Goal: Task Accomplishment & Management: Manage account settings

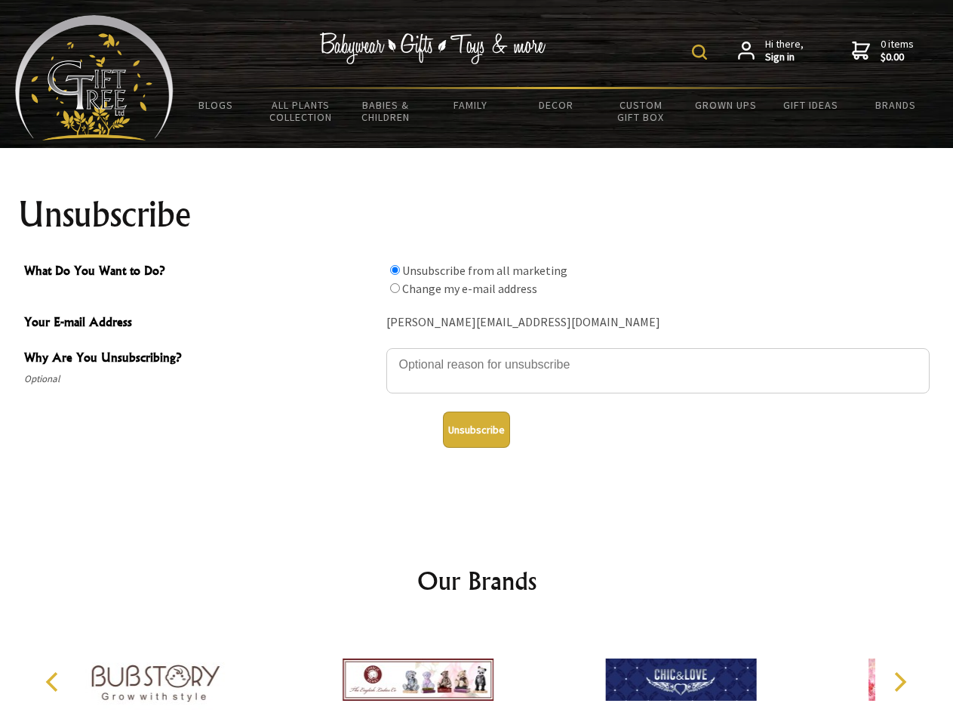
click at [702, 52] on img at bounding box center [699, 52] width 15 height 15
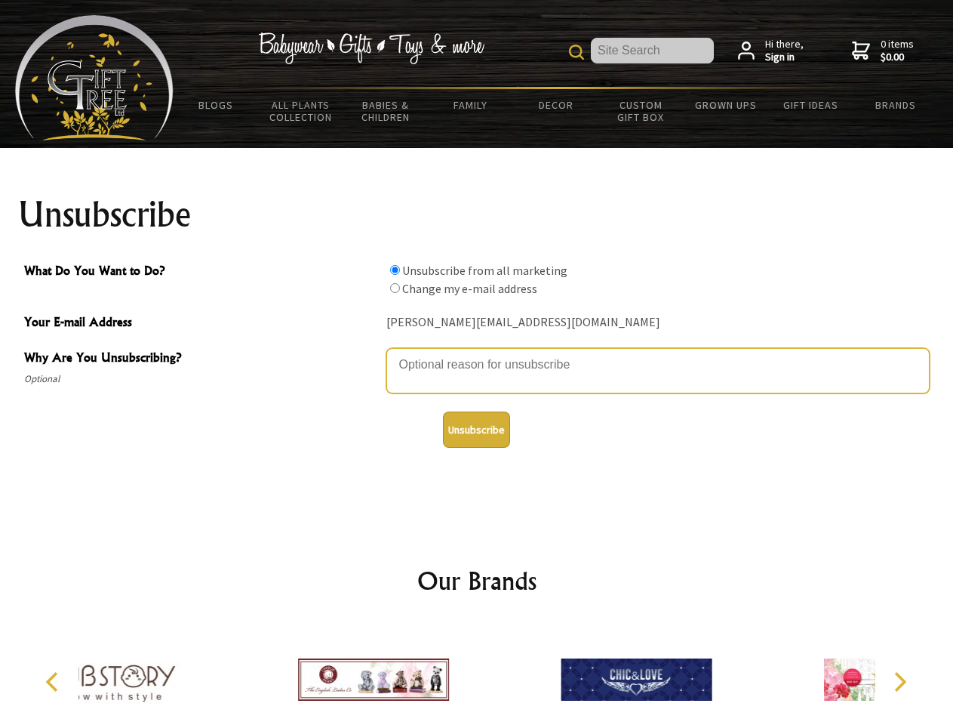
click at [477, 353] on textarea "Why Are You Unsubscribing?" at bounding box center [658, 370] width 544 height 45
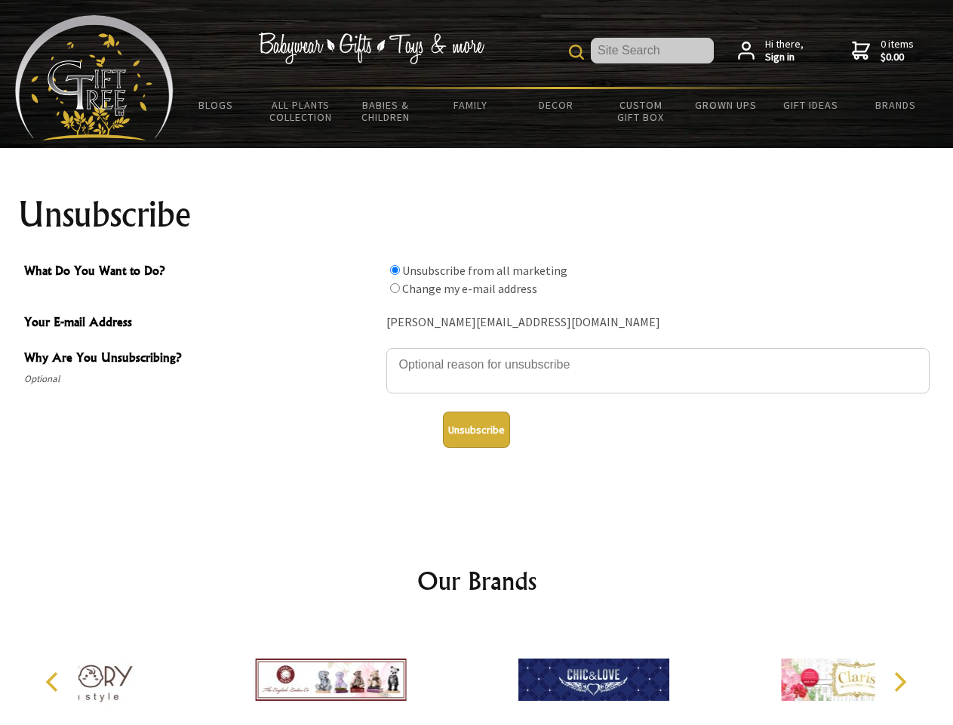
click at [395, 269] on input "What Do You Want to Do?" at bounding box center [395, 270] width 10 height 10
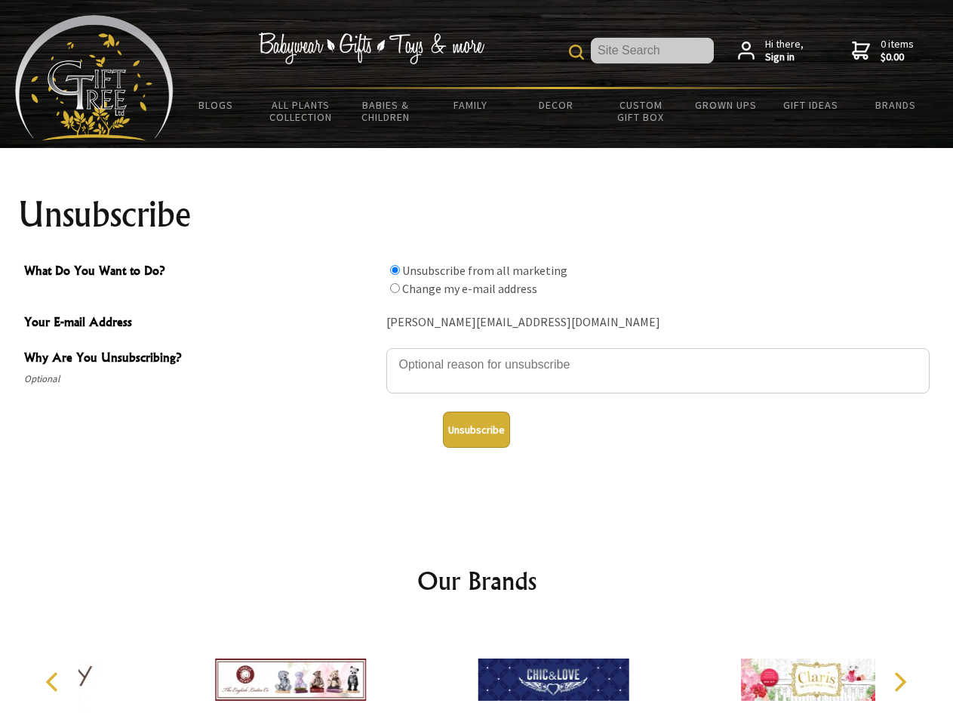
click at [395, 288] on input "What Do You Want to Do?" at bounding box center [395, 288] width 10 height 10
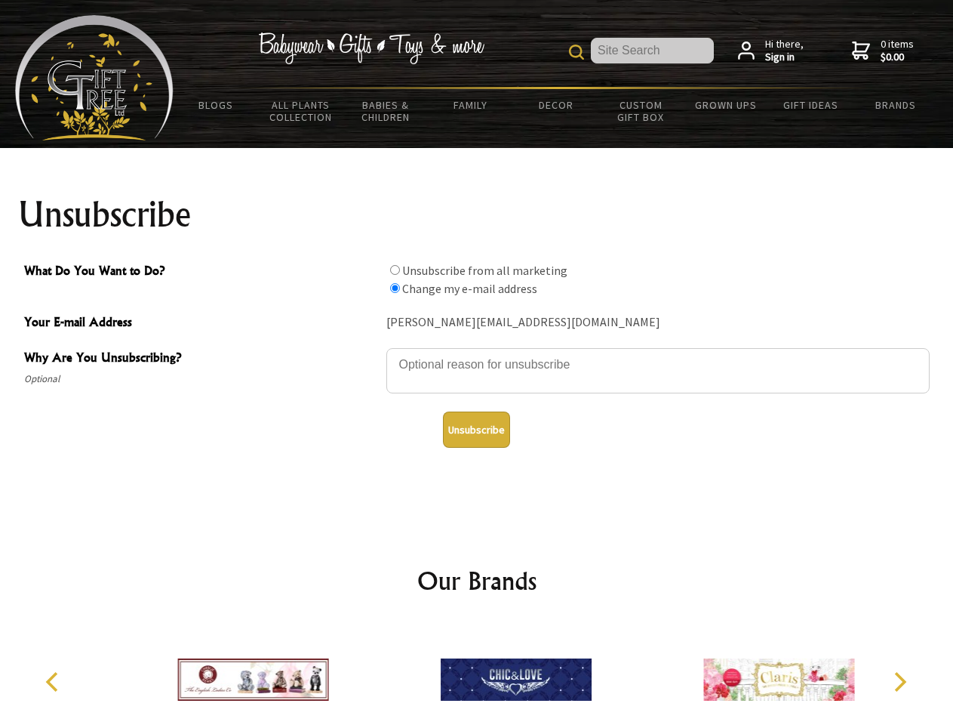
radio input "true"
click at [476, 430] on button "Unsubscribe" at bounding box center [476, 429] width 67 height 36
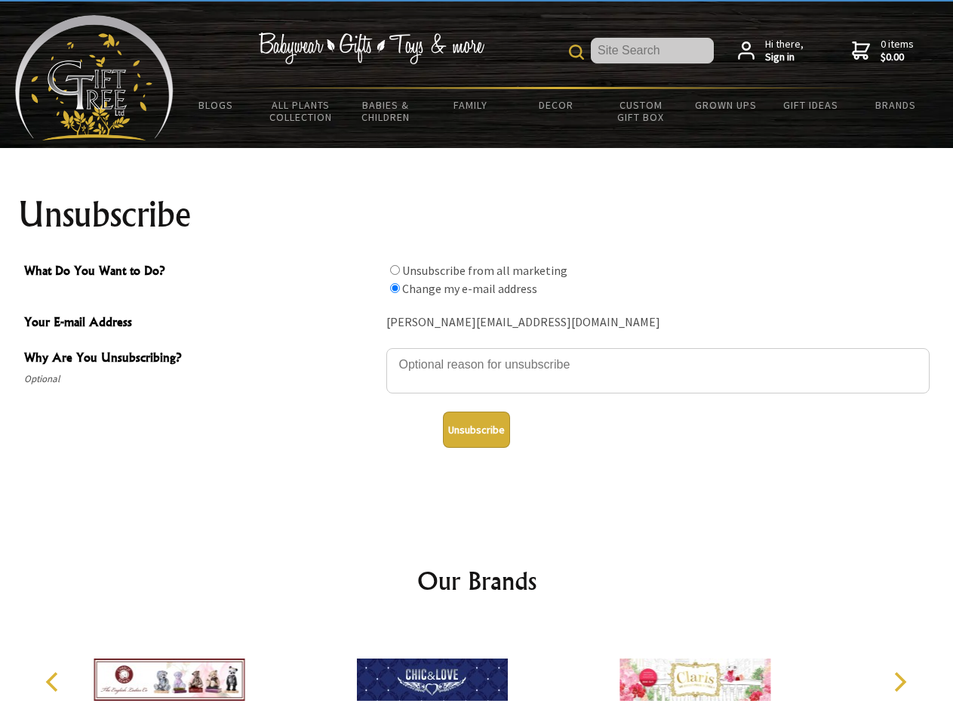
click at [54, 682] on icon "Previous" at bounding box center [54, 682] width 20 height 20
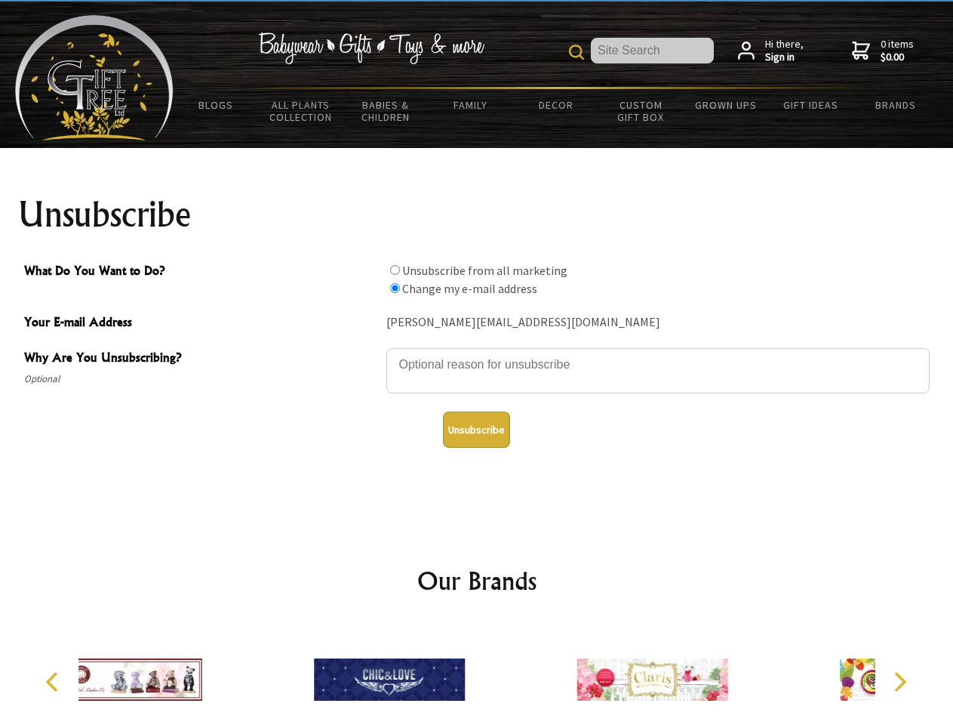
click at [900, 682] on icon "Next" at bounding box center [899, 682] width 20 height 20
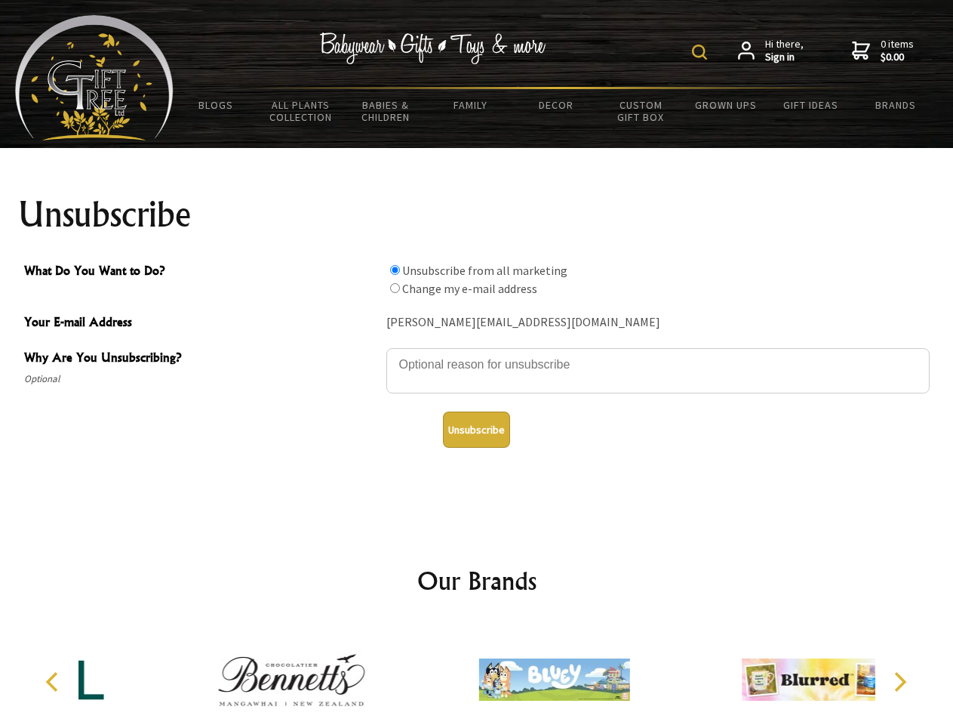
click at [702, 52] on img at bounding box center [699, 52] width 15 height 15
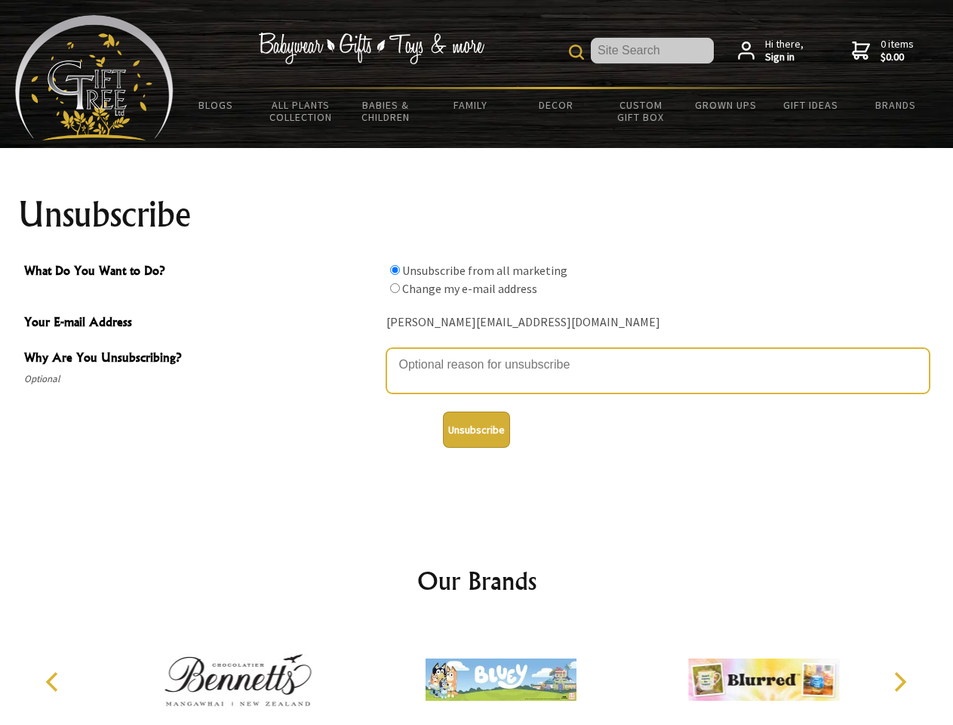
click at [477, 353] on textarea "Why Are You Unsubscribing?" at bounding box center [658, 370] width 544 height 45
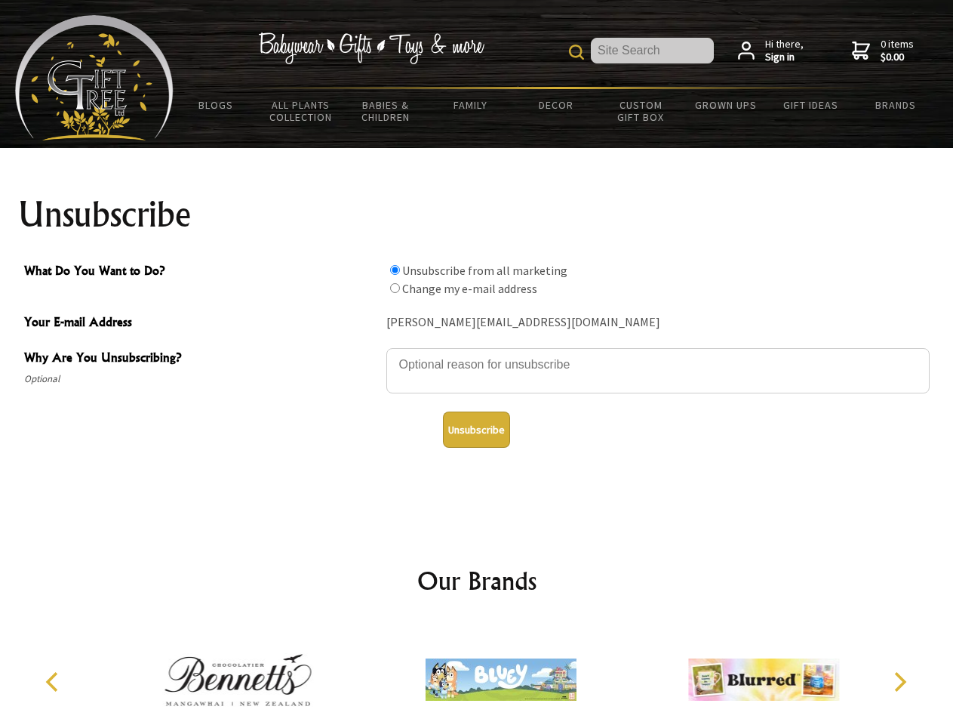
click at [395, 269] on input "What Do You Want to Do?" at bounding box center [395, 270] width 10 height 10
click at [395, 288] on input "What Do You Want to Do?" at bounding box center [395, 288] width 10 height 10
radio input "true"
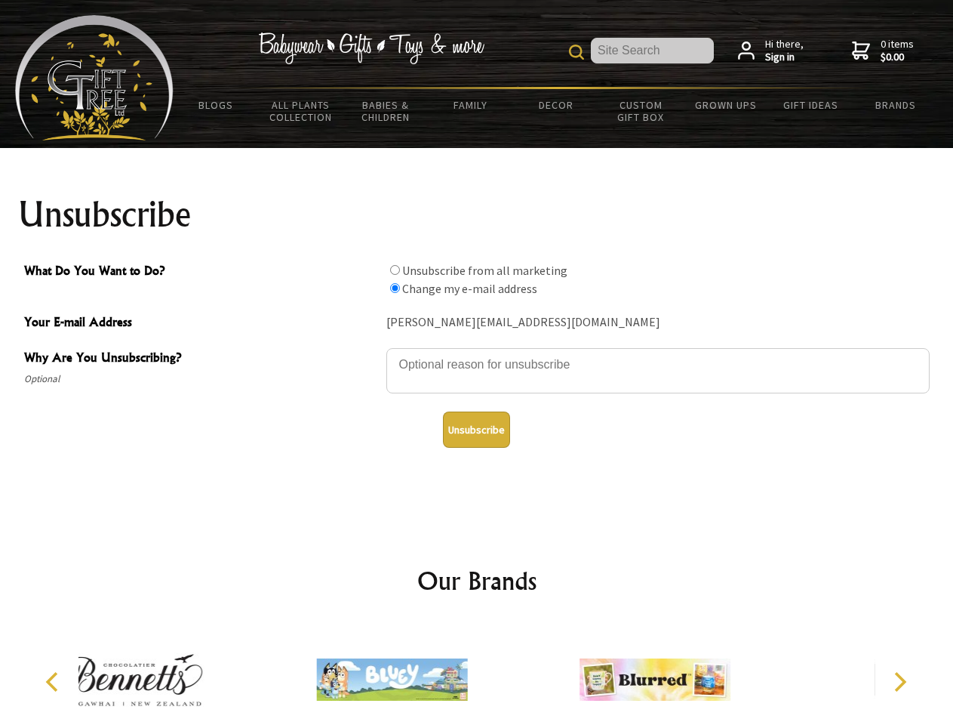
click at [476, 430] on button "Unsubscribe" at bounding box center [476, 429] width 67 height 36
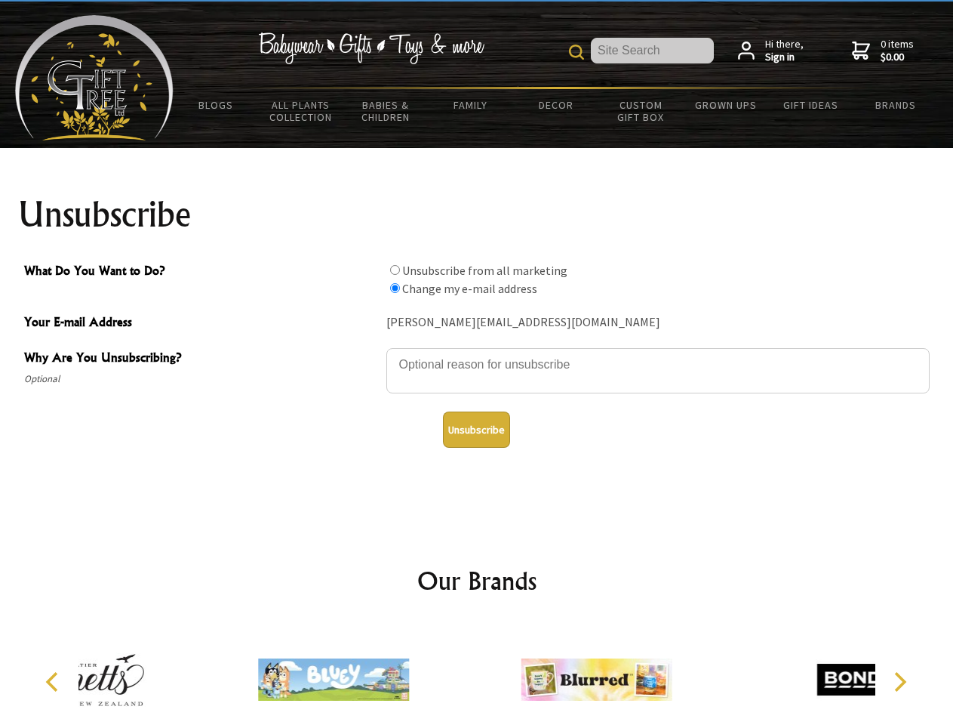
click at [522, 673] on img at bounding box center [597, 679] width 151 height 113
click at [54, 682] on icon "Previous" at bounding box center [54, 682] width 20 height 20
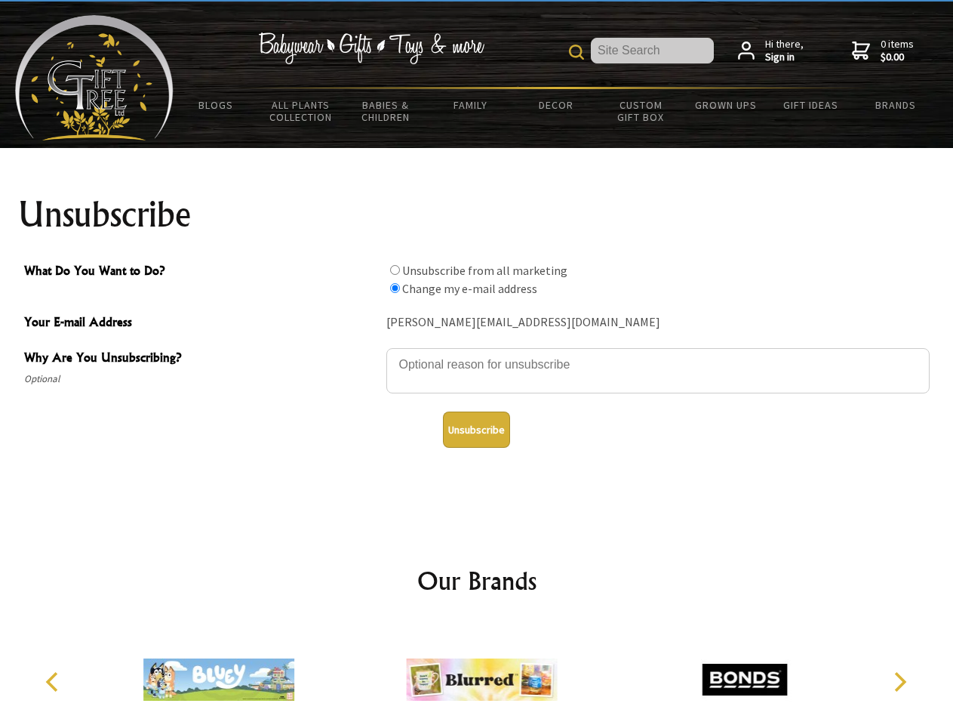
click at [900, 682] on icon "Next" at bounding box center [899, 682] width 20 height 20
